Goal: Check status: Check status

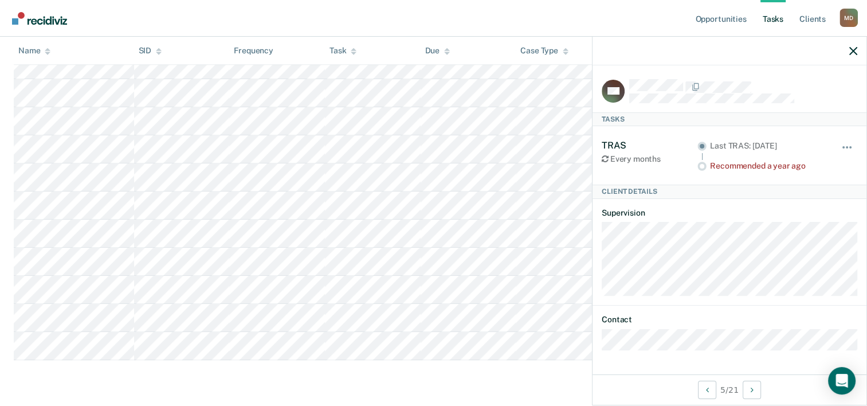
scroll to position [571, 0]
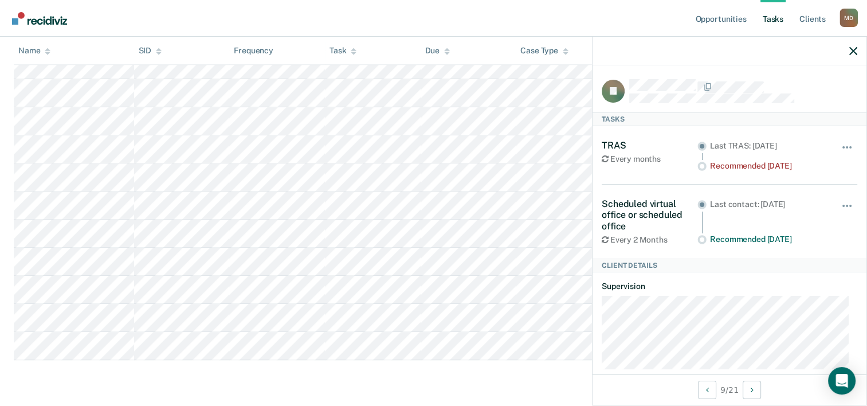
drag, startPoint x: 786, startPoint y: 203, endPoint x: 809, endPoint y: 200, distance: 23.2
click at [809, 200] on div "Last contact: [DATE]" at bounding box center [767, 204] width 115 height 10
click at [661, 213] on div "Scheduled virtual office or scheduled office" at bounding box center [650, 214] width 96 height 33
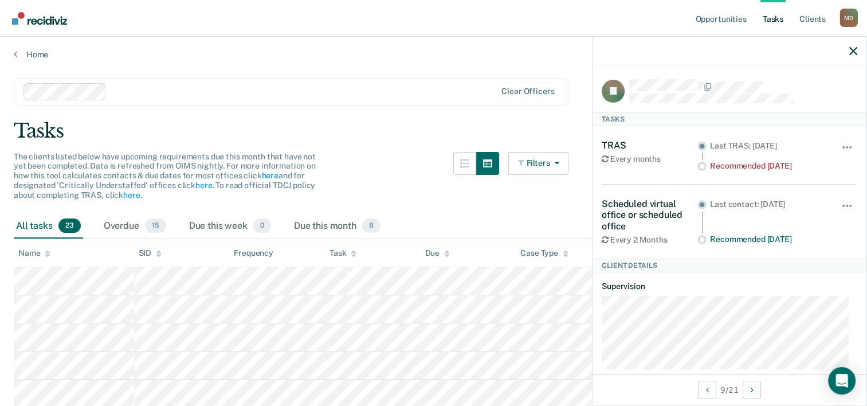
scroll to position [0, 0]
click at [850, 52] on icon "button" at bounding box center [853, 51] width 8 height 8
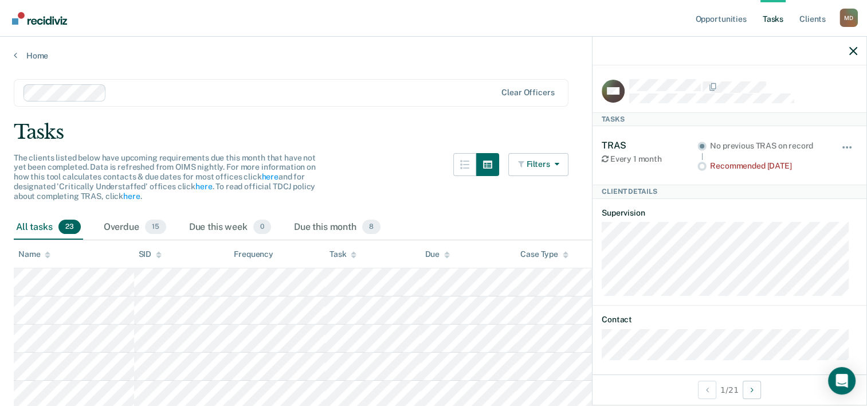
click at [857, 57] on div at bounding box center [730, 51] width 274 height 29
click at [851, 59] on div at bounding box center [730, 51] width 274 height 29
click at [853, 46] on button "button" at bounding box center [853, 51] width 8 height 10
